Goal: Check status: Check status

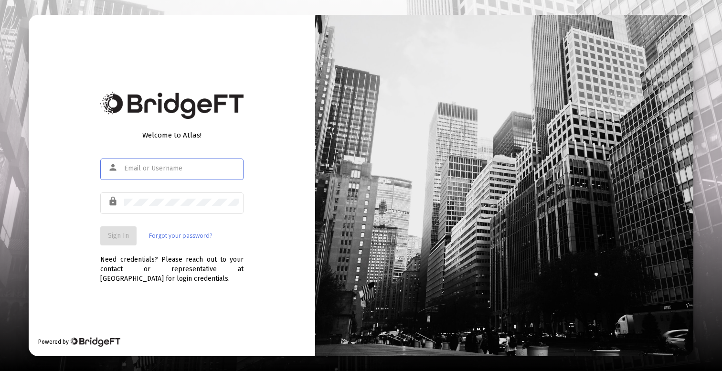
type input "[PERSON_NAME][EMAIL_ADDRESS][DOMAIN_NAME]"
click at [129, 234] on button "Sign In" at bounding box center [118, 235] width 36 height 19
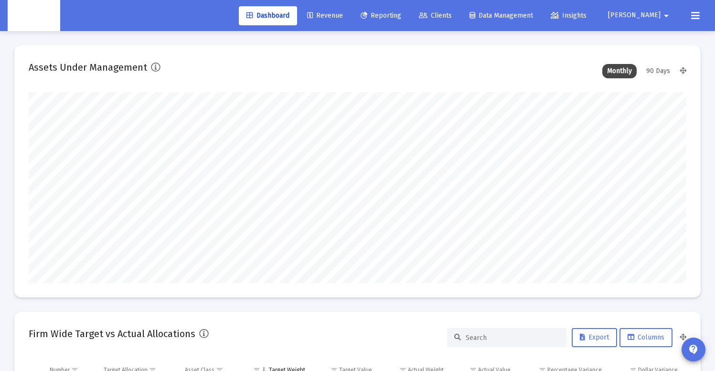
scroll to position [191, 354]
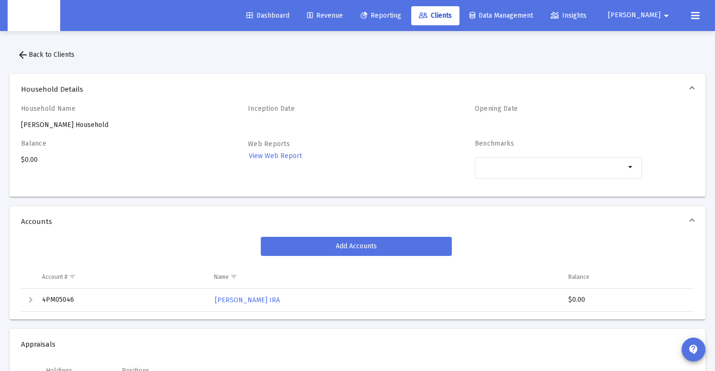
click at [33, 159] on div "Balance $0.00" at bounding box center [104, 164] width 167 height 50
click at [37, 160] on div "Balance $16,857.16" at bounding box center [104, 164] width 167 height 50
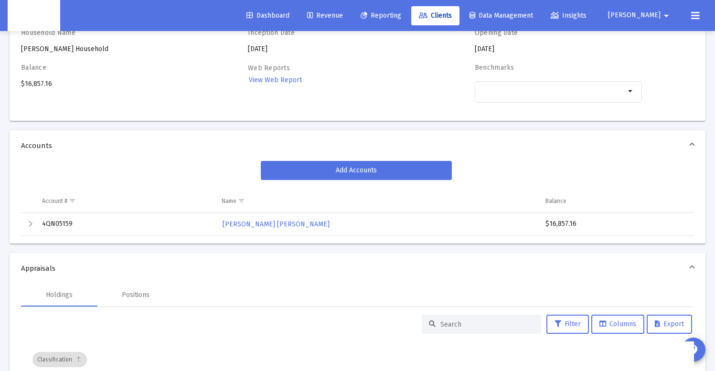
scroll to position [74, 0]
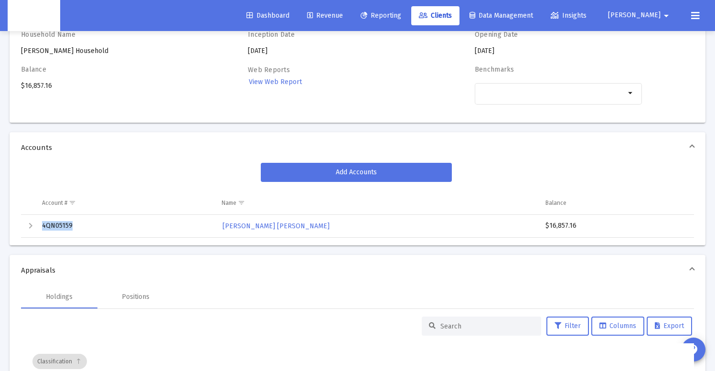
drag, startPoint x: 77, startPoint y: 225, endPoint x: 42, endPoint y: 226, distance: 35.8
click at [42, 226] on td "4QN05159" at bounding box center [125, 226] width 180 height 23
copy td "4QN05159"
